Goal: Check status: Check status

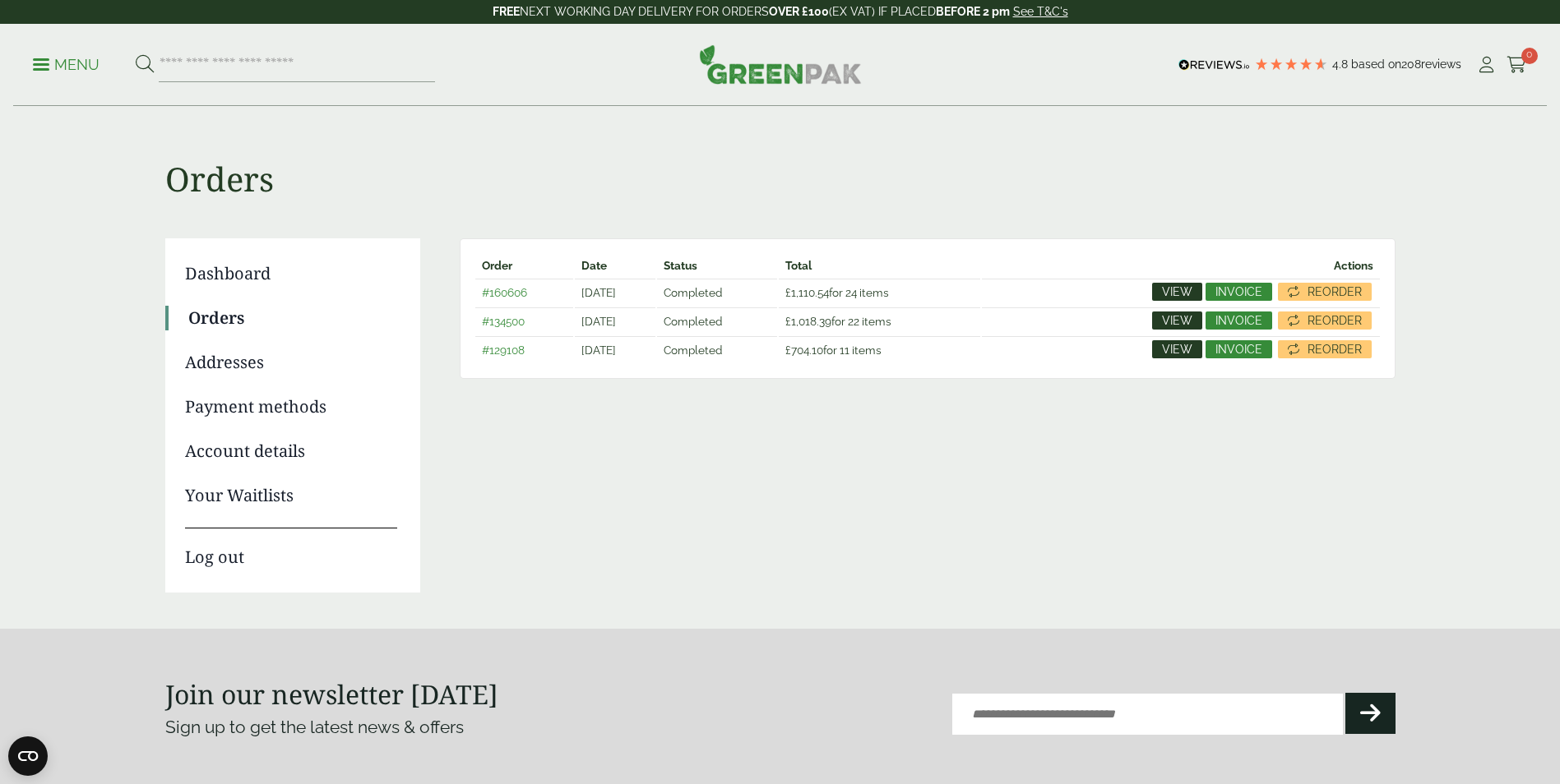
click at [1156, 351] on link "View" at bounding box center [1177, 349] width 50 height 18
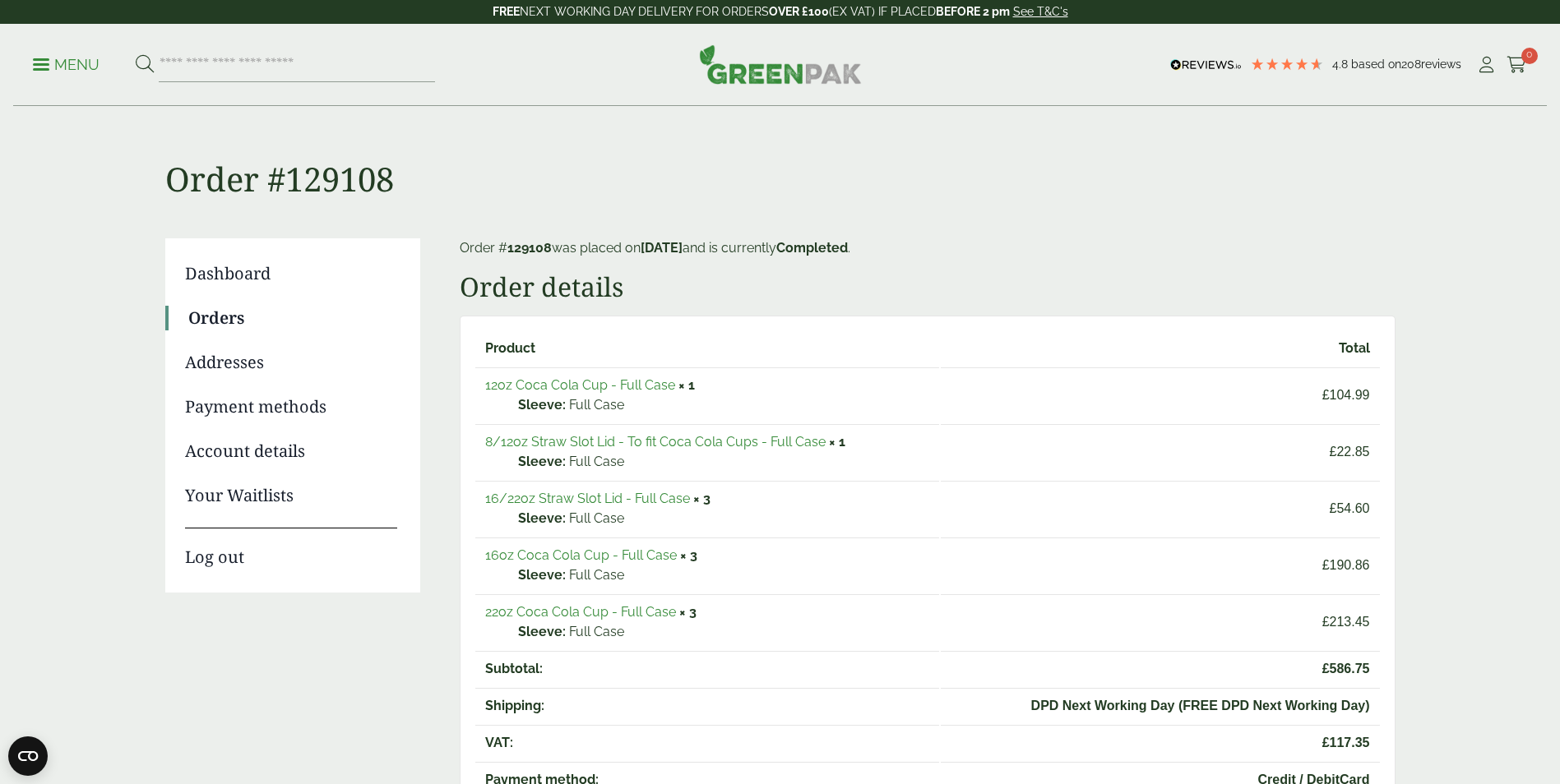
click at [228, 322] on link "Orders" at bounding box center [292, 319] width 209 height 25
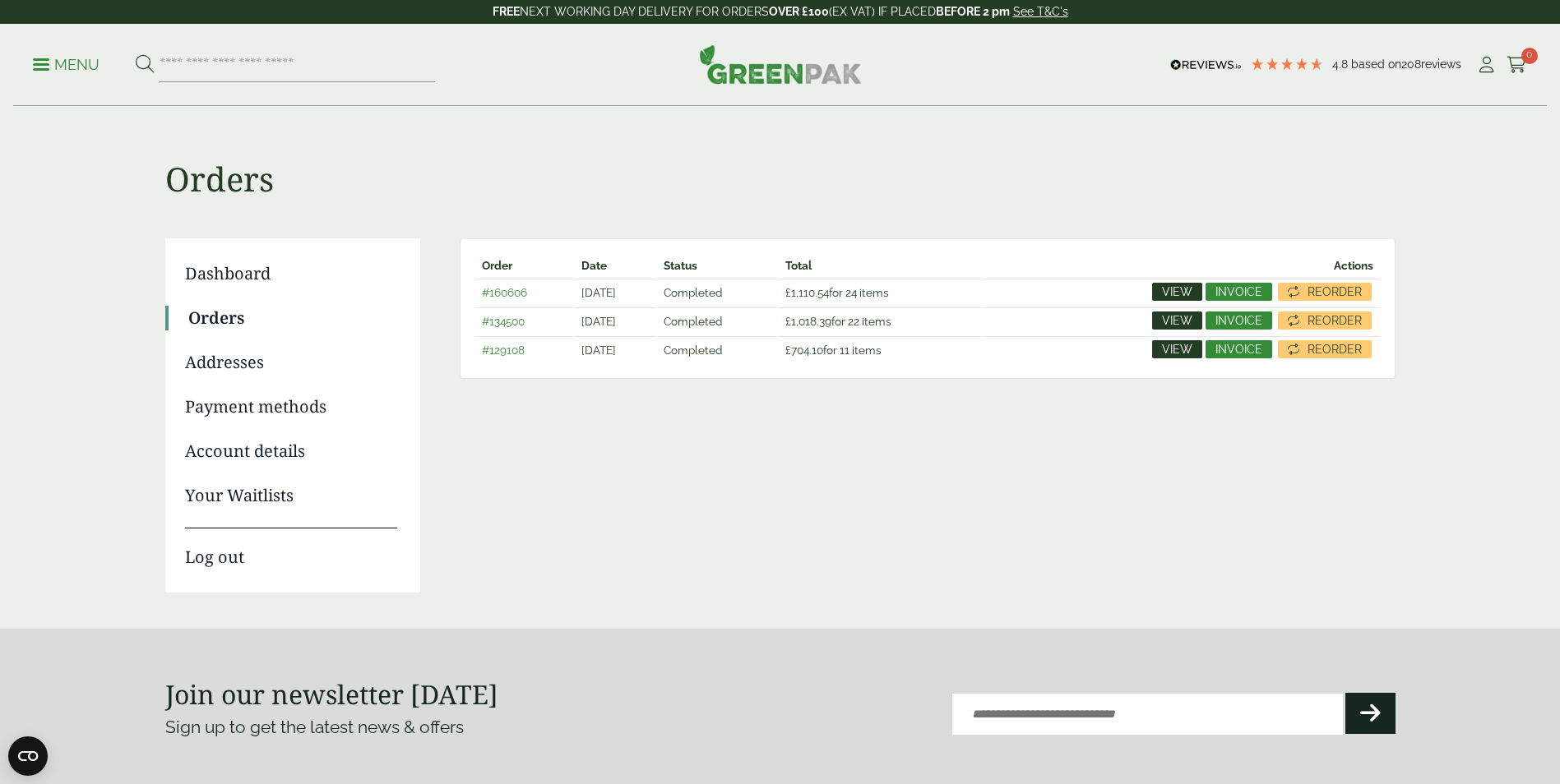
click at [1174, 319] on span "View" at bounding box center [1177, 321] width 31 height 12
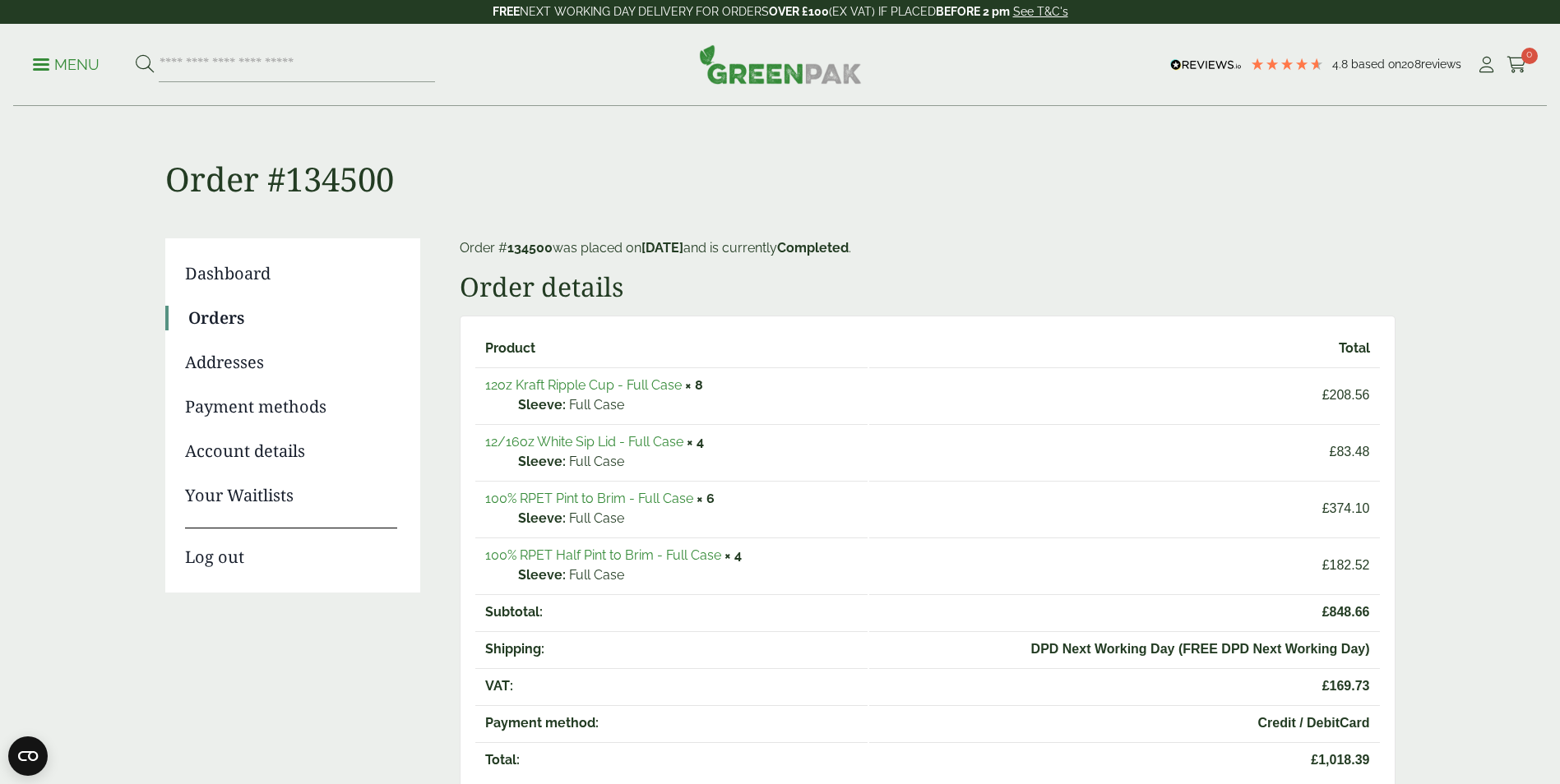
click at [222, 369] on link "Addresses" at bounding box center [291, 362] width 212 height 25
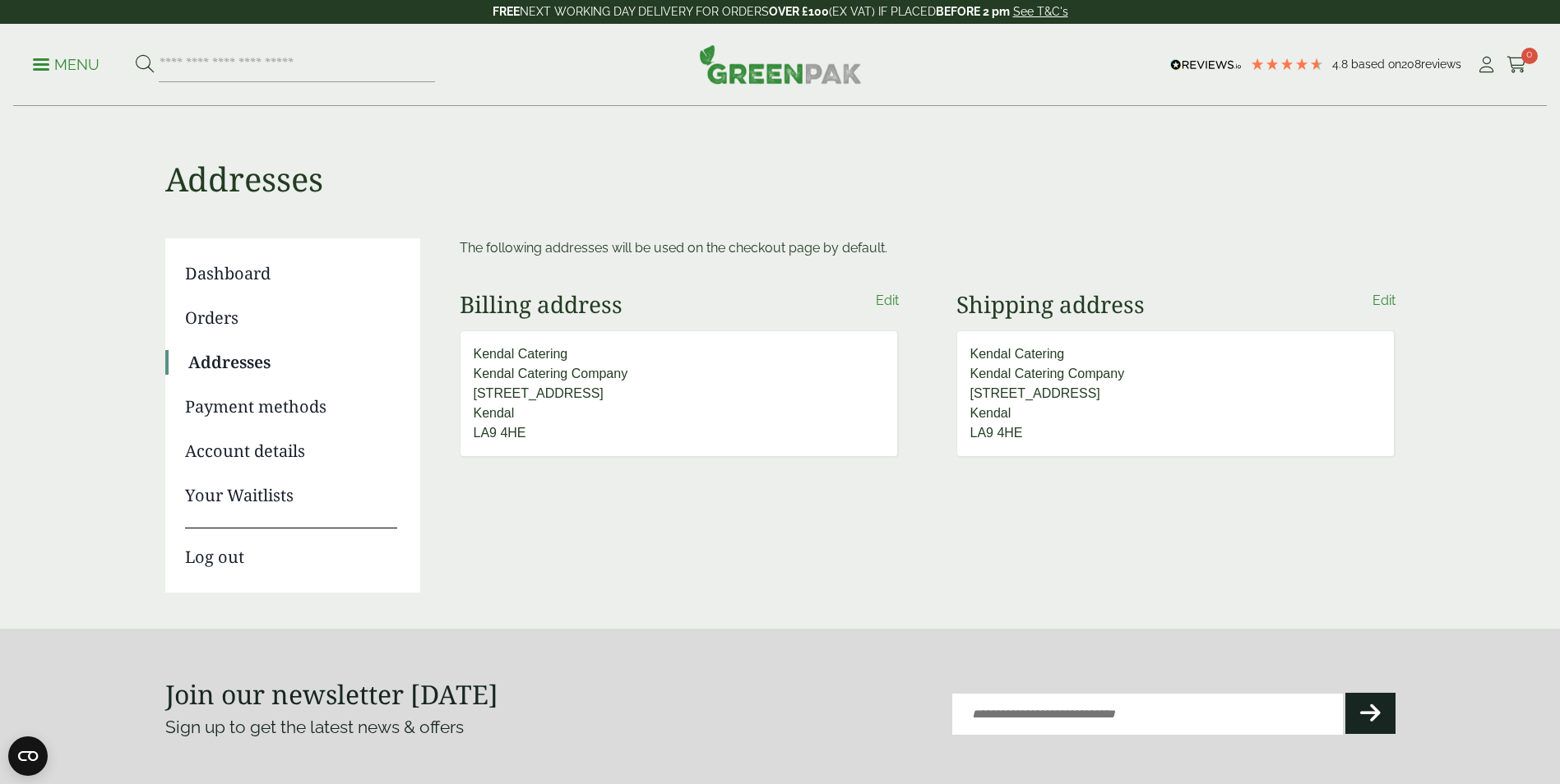
click at [220, 269] on link "Dashboard" at bounding box center [291, 274] width 212 height 25
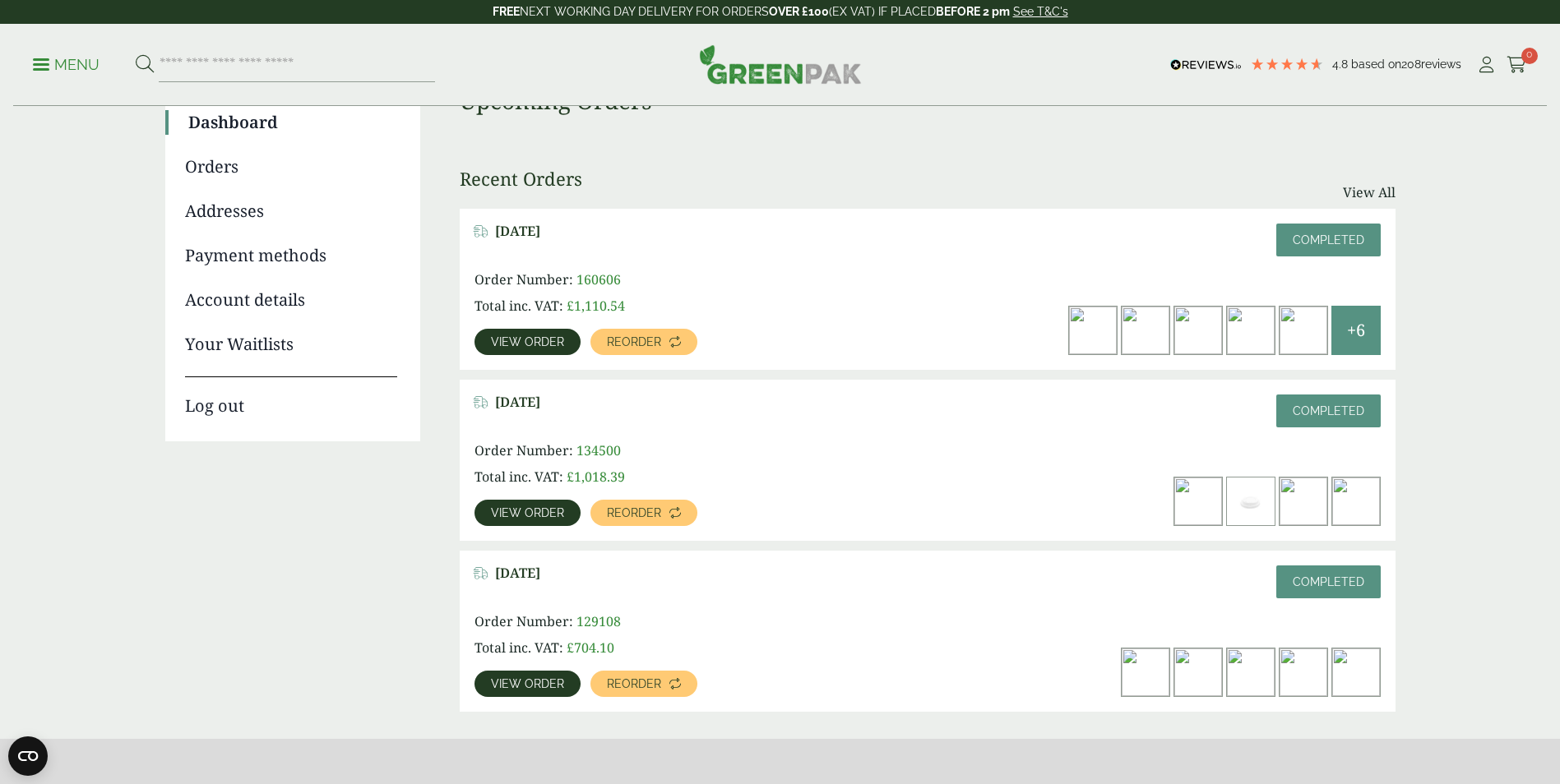
scroll to position [164, 0]
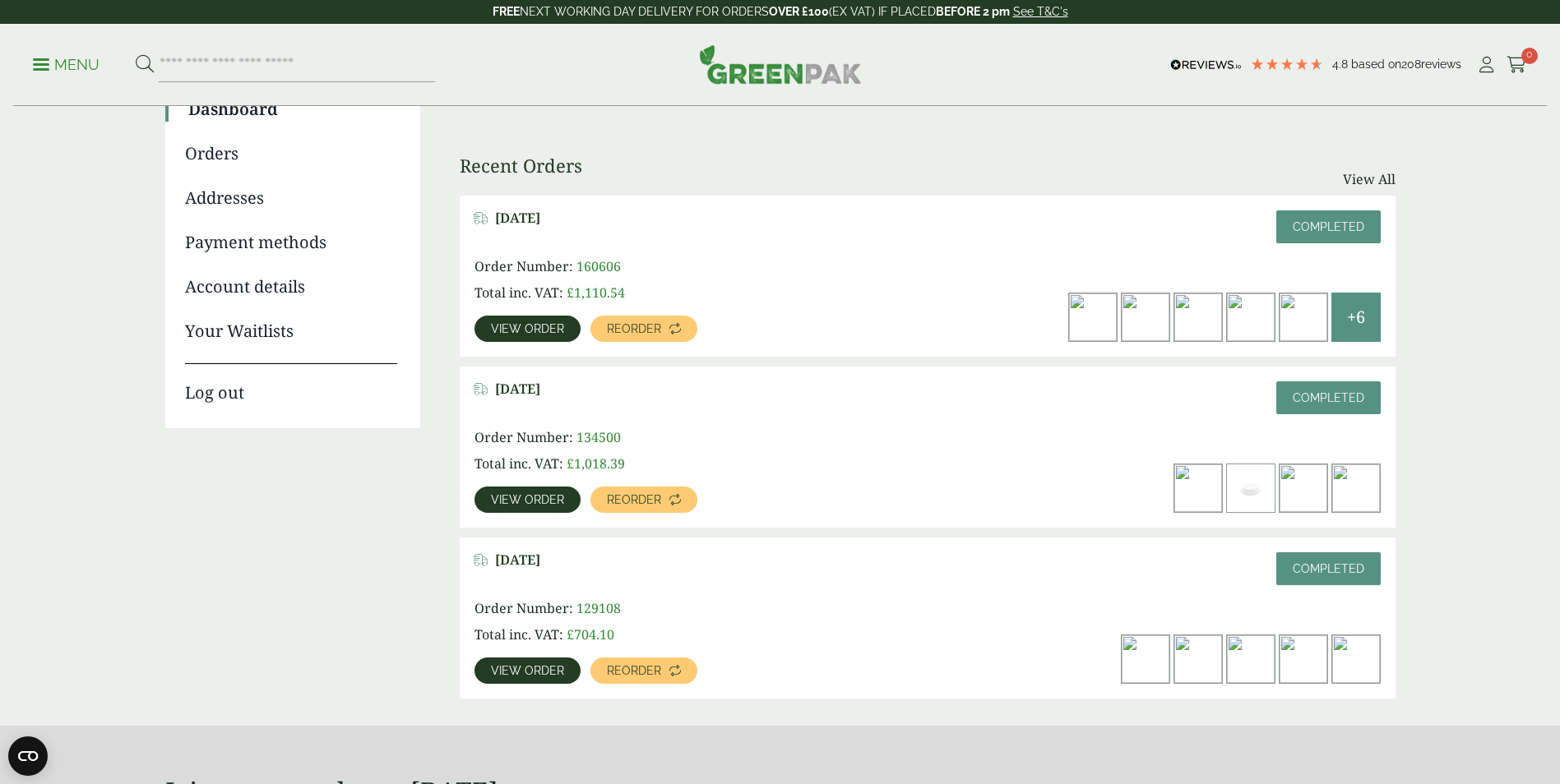
click at [524, 499] on span "View order" at bounding box center [527, 500] width 73 height 12
